Goal: Task Accomplishment & Management: Complete application form

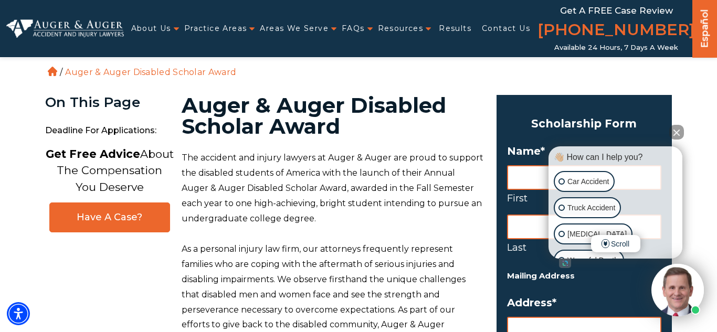
click at [675, 130] on button "Close Intaker Chat Widget" at bounding box center [676, 132] width 15 height 15
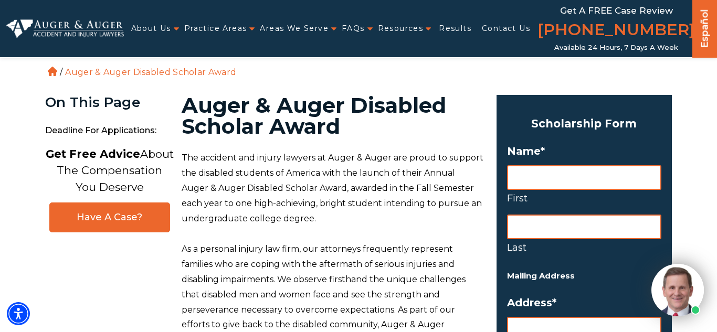
click at [559, 181] on input "First" at bounding box center [584, 177] width 154 height 25
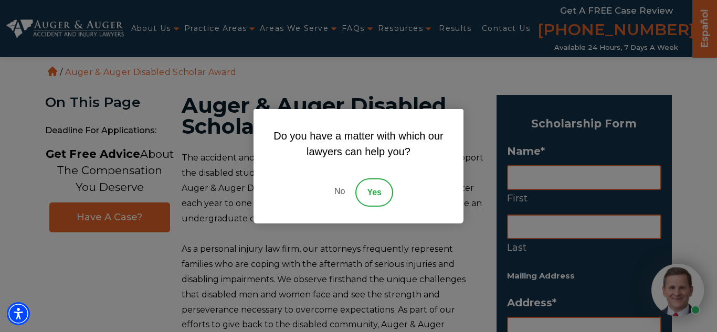
type input "Kaylie"
type input "Webb"
type input "324 White n Gail"
type input "Bullard"
type input "Texas"
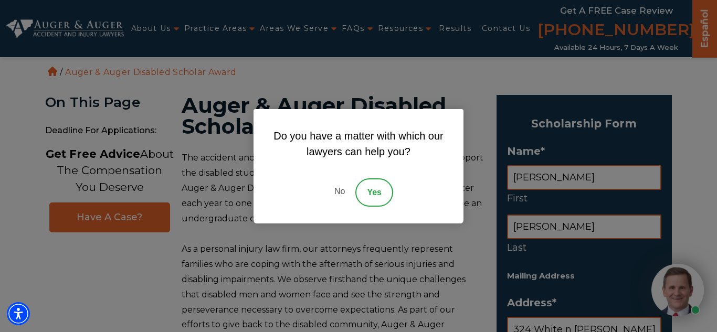
type input "75757"
select select "United States"
type input "kayliewebb6@gmail.com"
click at [332, 192] on link "No" at bounding box center [339, 192] width 31 height 28
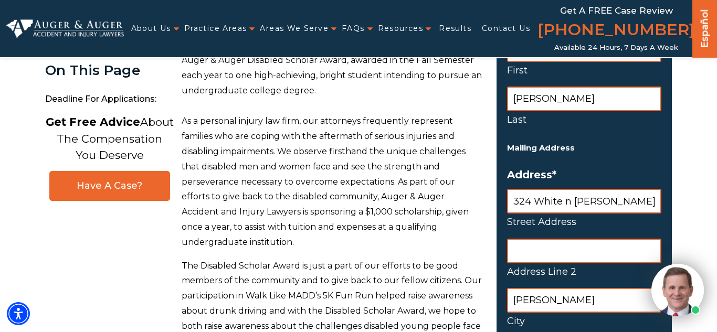
scroll to position [135, 0]
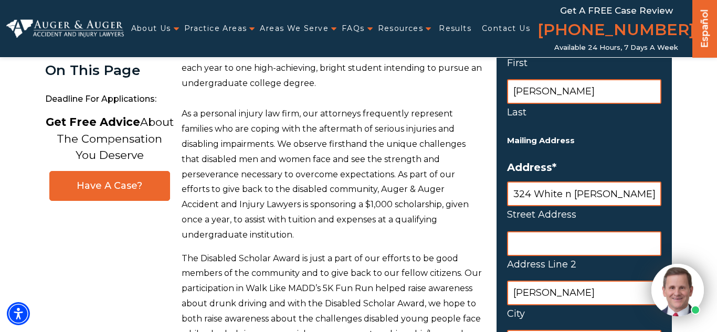
click at [569, 237] on input "Address Line 2" at bounding box center [584, 243] width 154 height 25
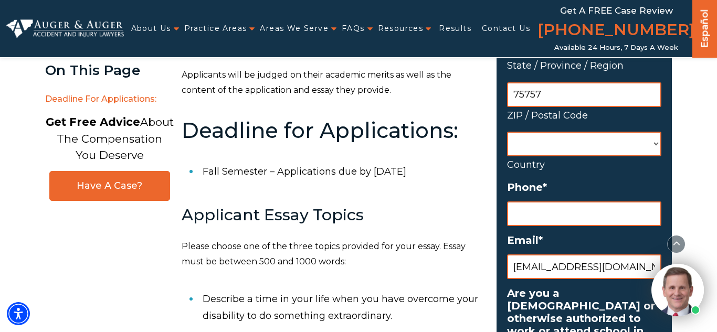
scroll to position [434, 0]
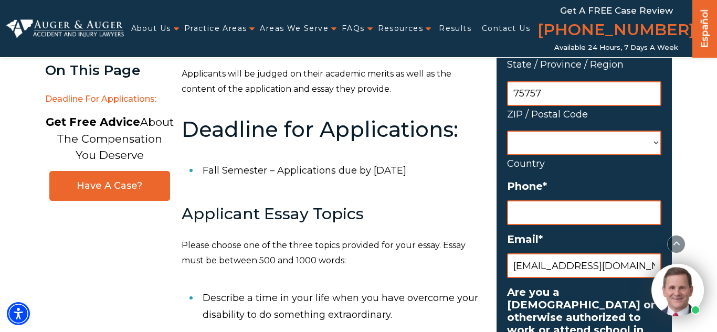
type input "324 White n Gail"
click at [557, 222] on input "(___) ___-____" at bounding box center [584, 212] width 154 height 25
type input "(325) 513-5394"
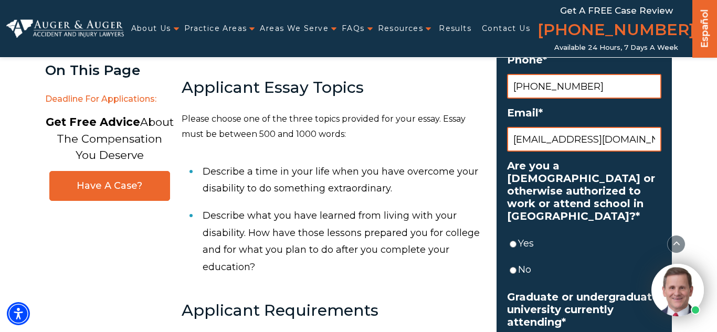
scroll to position [561, 0]
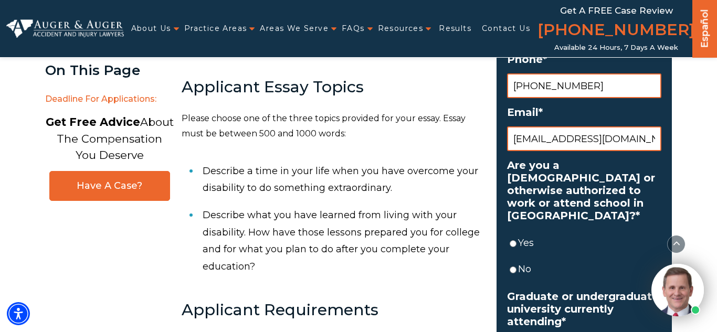
click at [513, 236] on input "Yes" at bounding box center [512, 243] width 7 height 25
radio input "true"
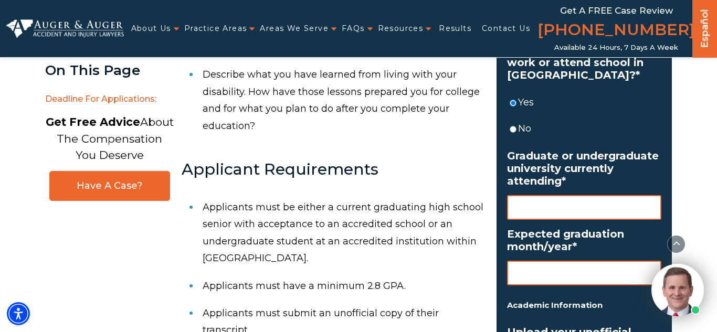
scroll to position [715, 0]
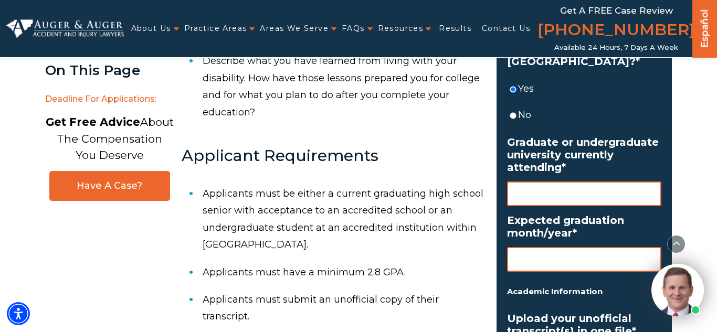
click at [536, 208] on ul "Name * Kaylie First Webb Last Mailing Address Address * 324 White n Gail Street…" at bounding box center [584, 212] width 154 height 1565
click at [536, 207] on ul "Name * Kaylie First Webb Last Mailing Address Address * 324 White n Gail Street…" at bounding box center [584, 212] width 154 height 1565
click at [528, 205] on input "Graduate or undergraduate university currently attending *" at bounding box center [584, 193] width 154 height 25
click at [540, 254] on input "Expected graduation month/year *" at bounding box center [584, 259] width 154 height 25
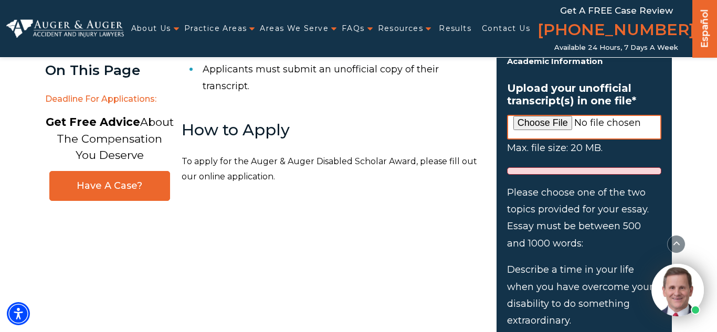
scroll to position [946, 0]
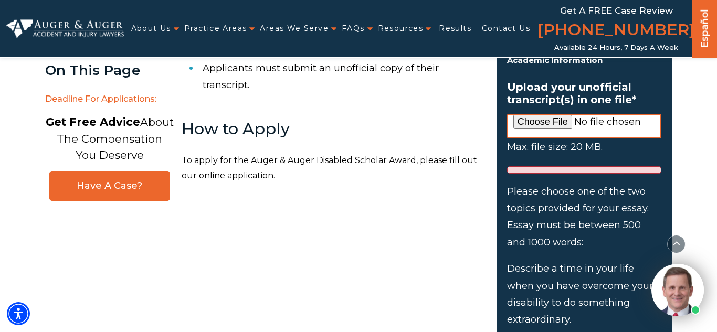
type input "2030"
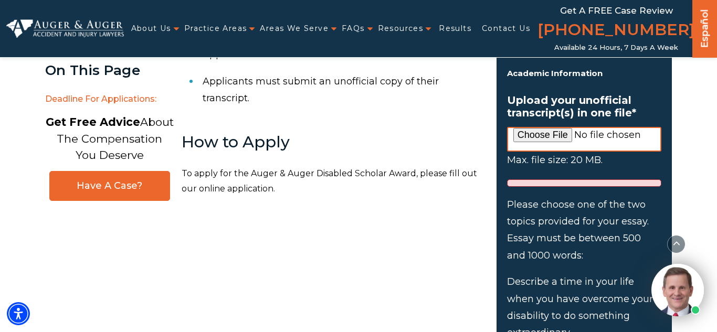
scroll to position [964, 0]
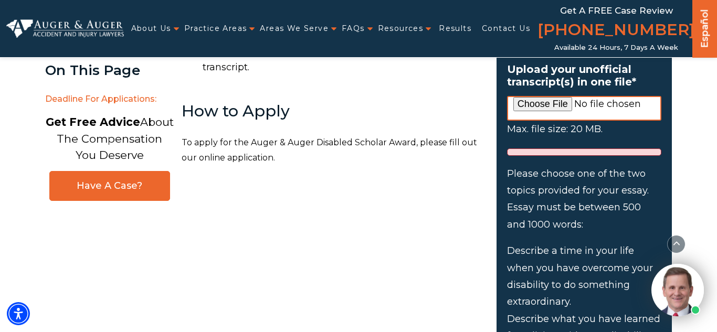
click at [557, 102] on input "Upload your unofficial transcript(s) in one file *" at bounding box center [584, 108] width 154 height 25
type input "C:\fakepath\IMG_20250904_091647.jpg"
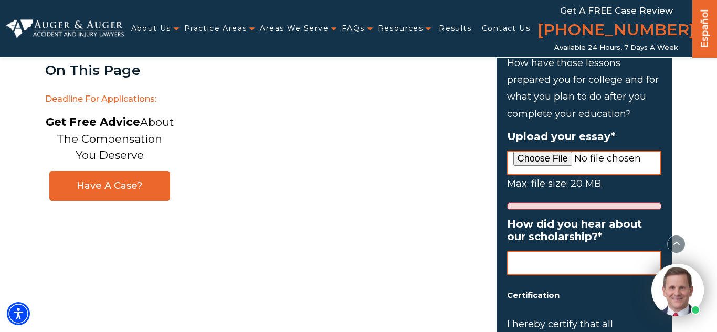
scroll to position [1237, 0]
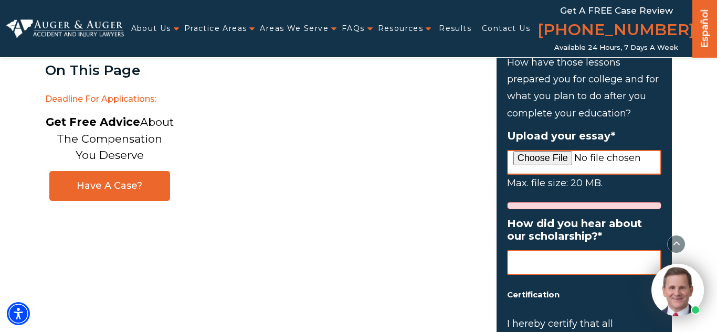
click at [520, 157] on input "Upload your essay *" at bounding box center [584, 162] width 154 height 25
click at [553, 165] on input "Upload your essay *" at bounding box center [584, 162] width 154 height 25
click at [526, 155] on input "Upload your essay *" at bounding box center [584, 162] width 154 height 25
type input "C:\fakepath\more than a number.docx"
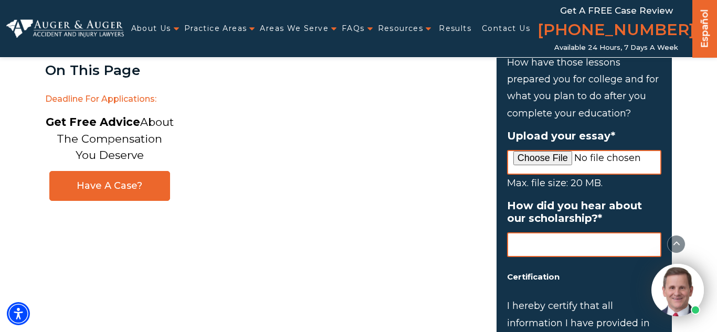
click at [568, 240] on input "How did you hear about our scholarship? *" at bounding box center [584, 244] width 154 height 25
type input "T"
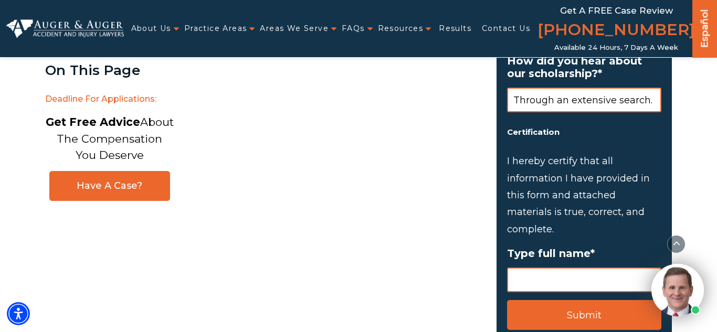
scroll to position [1383, 0]
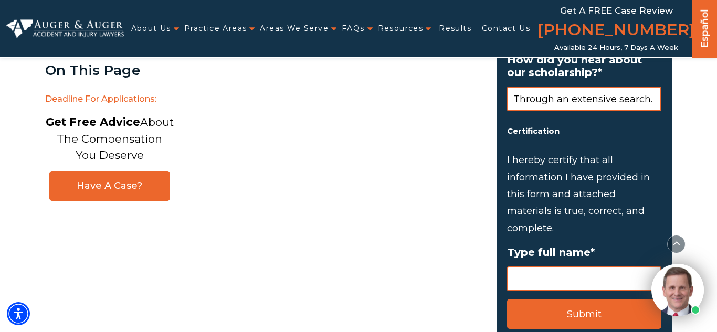
type input "Through an extensive search."
click at [580, 281] on input "Type full name *" at bounding box center [584, 278] width 154 height 25
type input "Kaylie Webb"
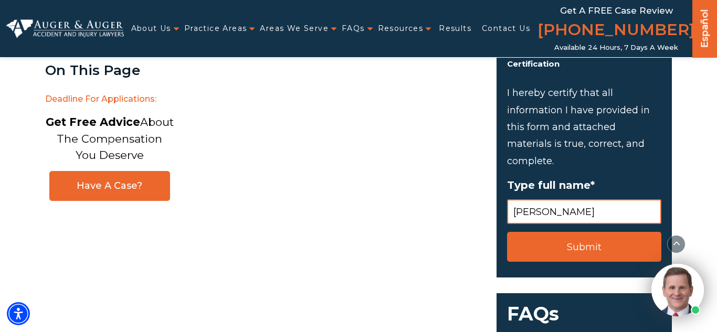
scroll to position [1452, 0]
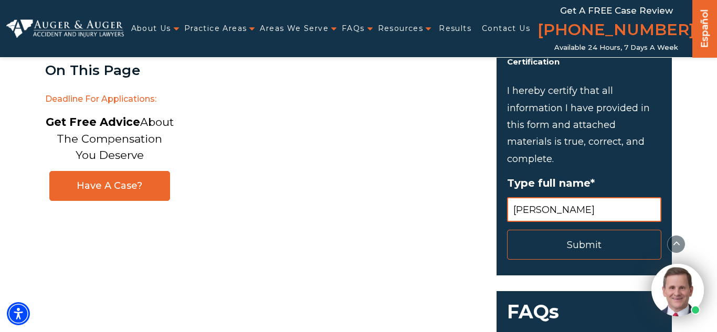
click at [572, 254] on input "Submit" at bounding box center [584, 245] width 154 height 30
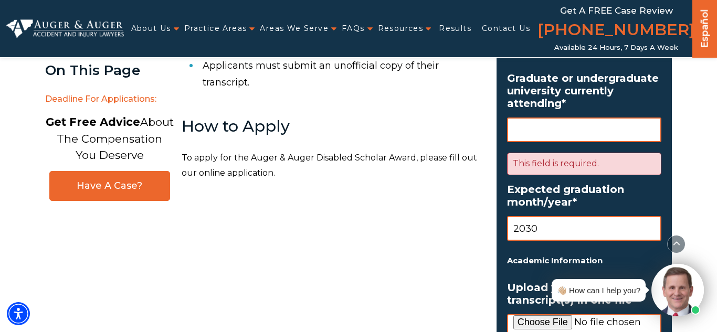
scroll to position [951, 0]
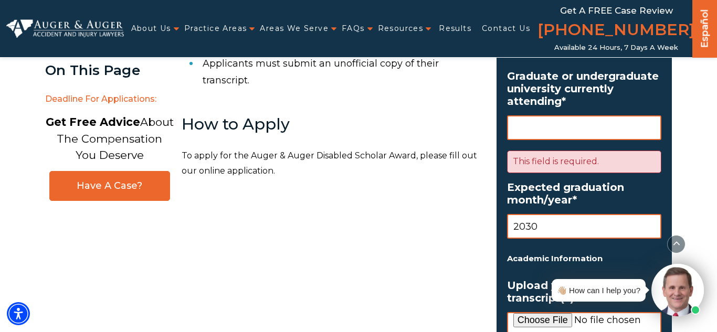
click at [577, 126] on input "Graduate or undergraduate university currently attending *" at bounding box center [584, 127] width 154 height 25
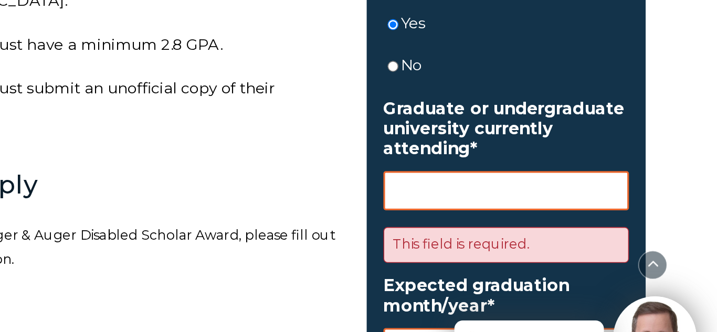
scroll to position [891, 0]
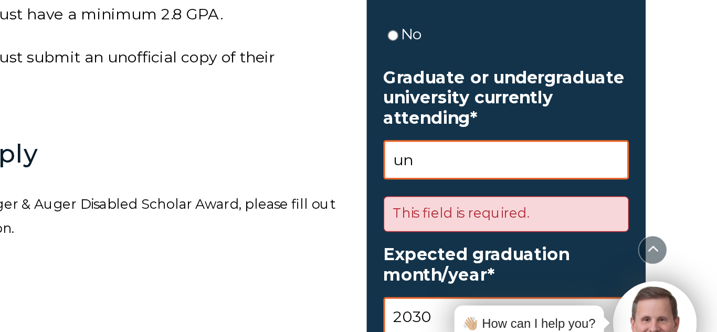
type input "u"
type input "I"
type input "Not Applicable"
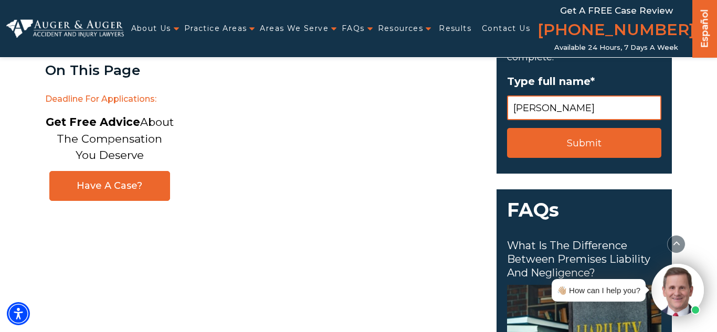
scroll to position [1829, 0]
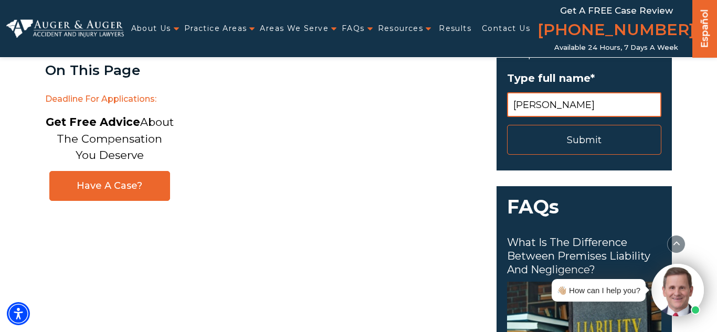
click at [582, 146] on input "Submit" at bounding box center [584, 140] width 154 height 30
click at [565, 141] on input "Submit" at bounding box center [584, 140] width 154 height 30
